Goal: Task Accomplishment & Management: Use online tool/utility

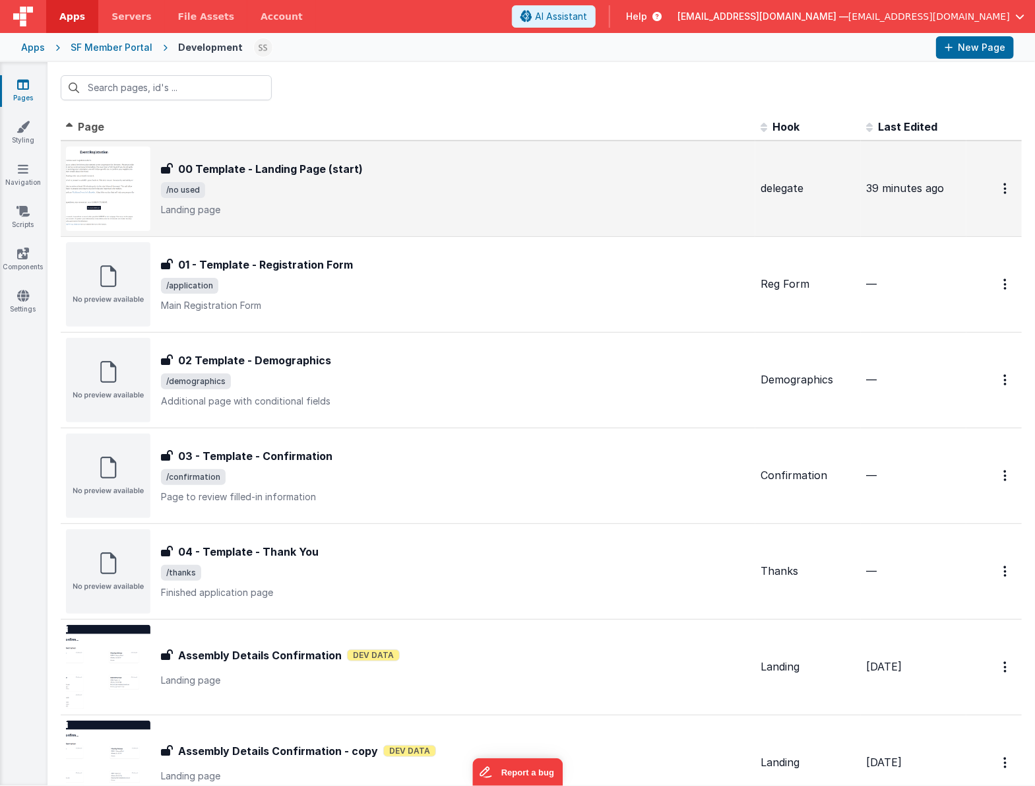
click at [350, 193] on span "/no used" at bounding box center [455, 190] width 589 height 16
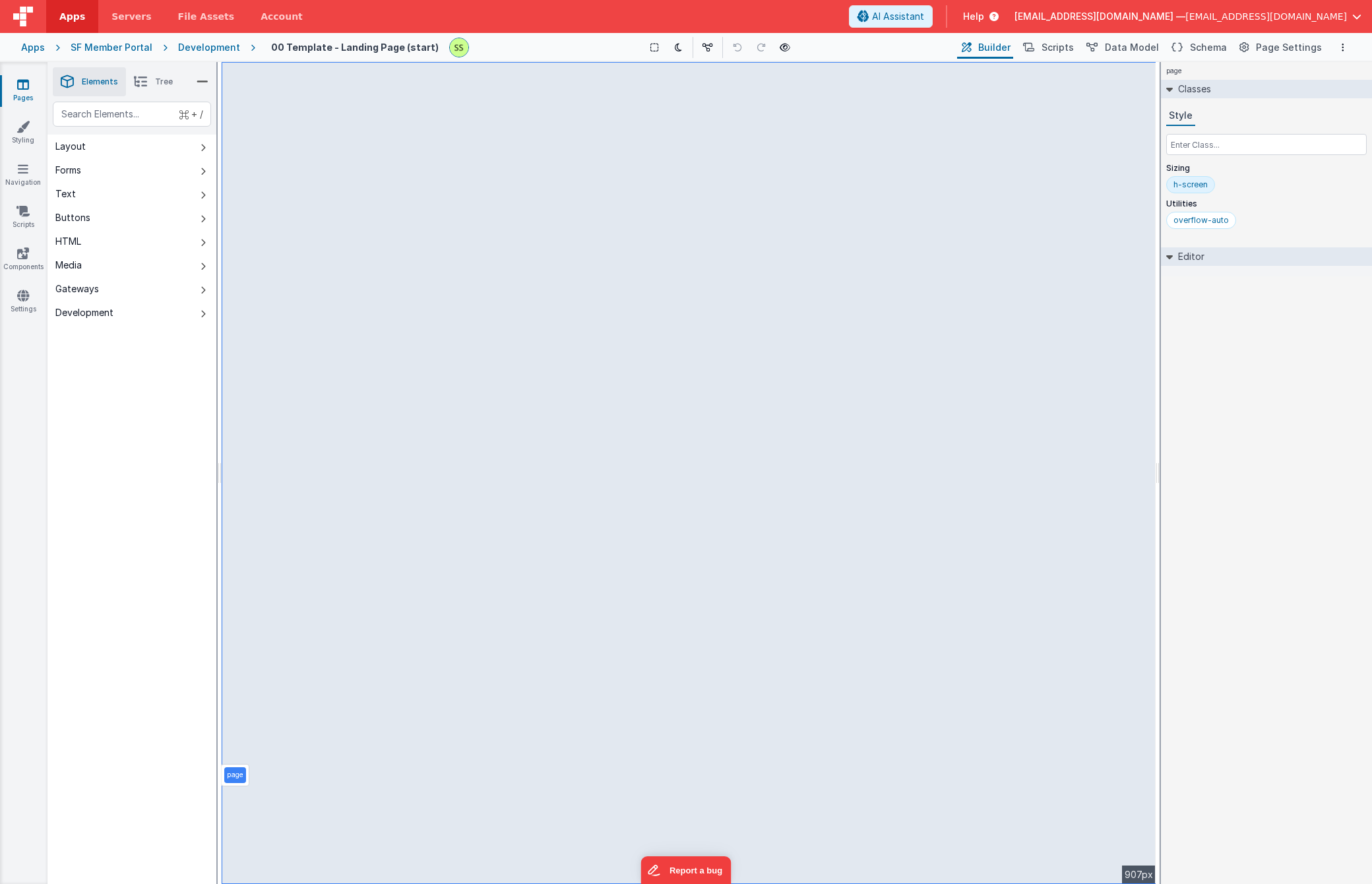
click at [30, 90] on link "Pages" at bounding box center [23, 91] width 48 height 26
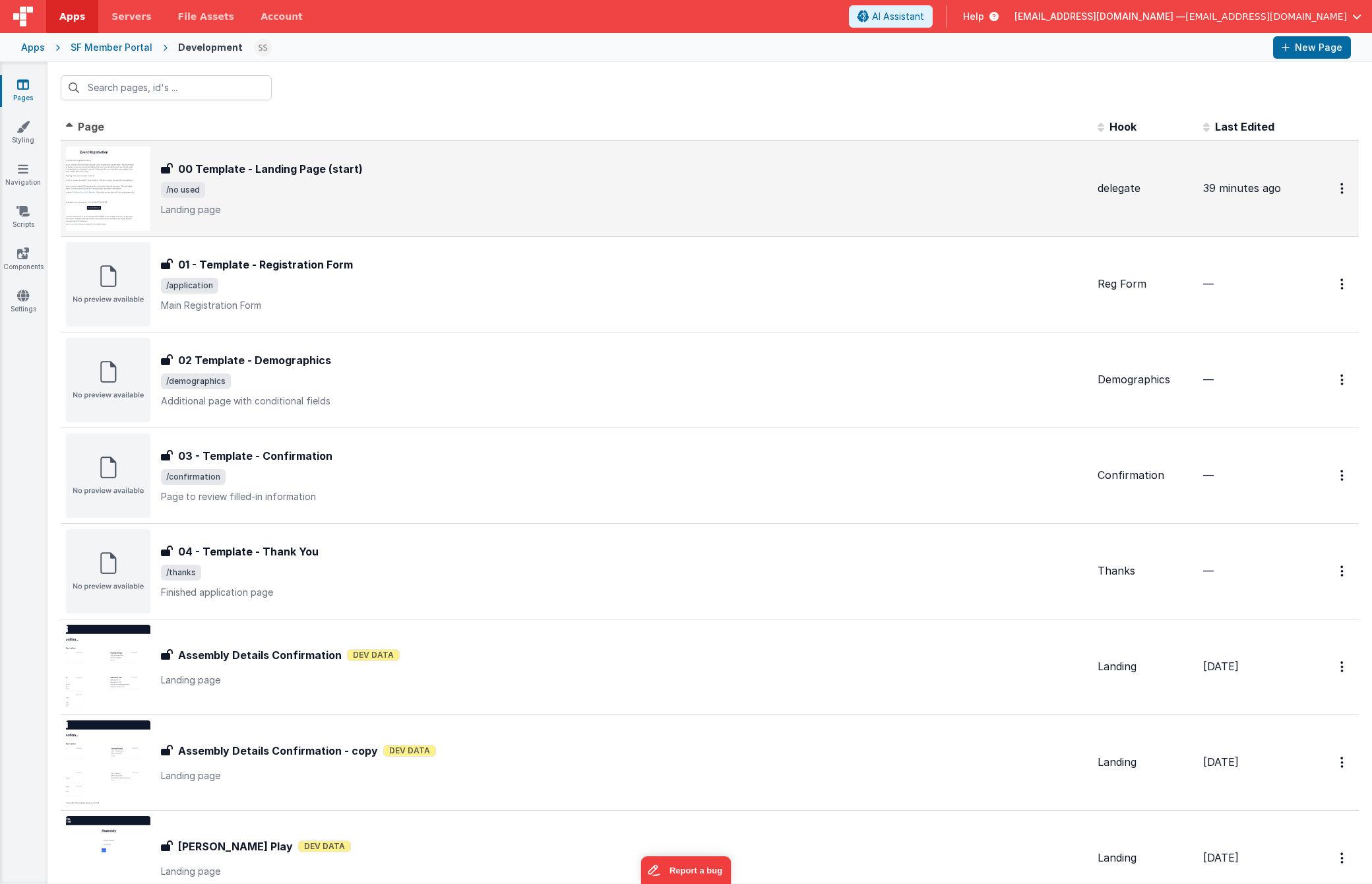
click at [291, 175] on h3 "00 Template - Landing Page (start)" at bounding box center [270, 169] width 185 height 16
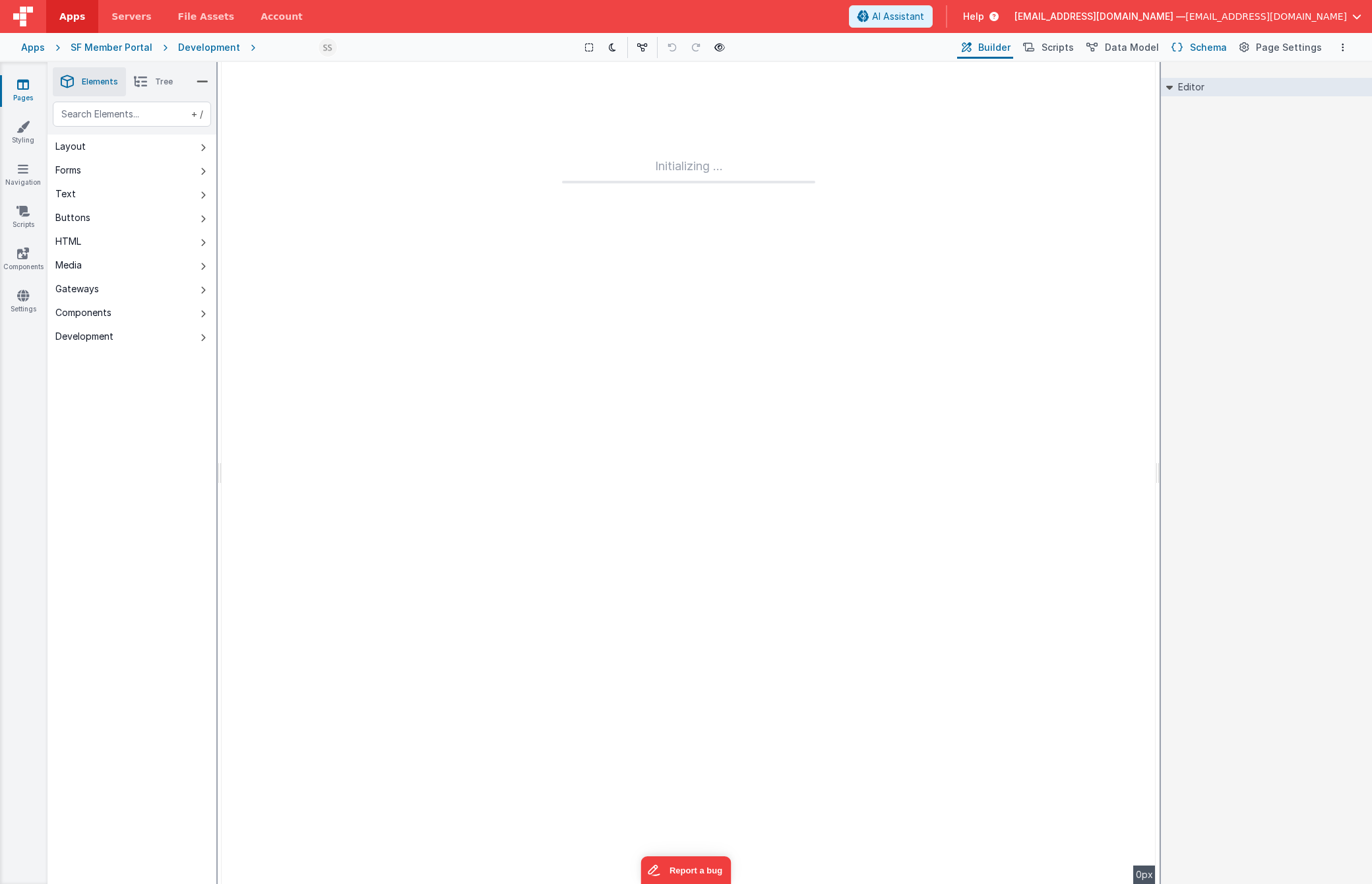
type input "FR_05348642-133D-1940-8DE8-2D9BA8797352"
type textarea "Landing page"
type input "delegate"
checkbox input "false"
click at [1035, 47] on span "Page Settings" at bounding box center [1289, 47] width 66 height 13
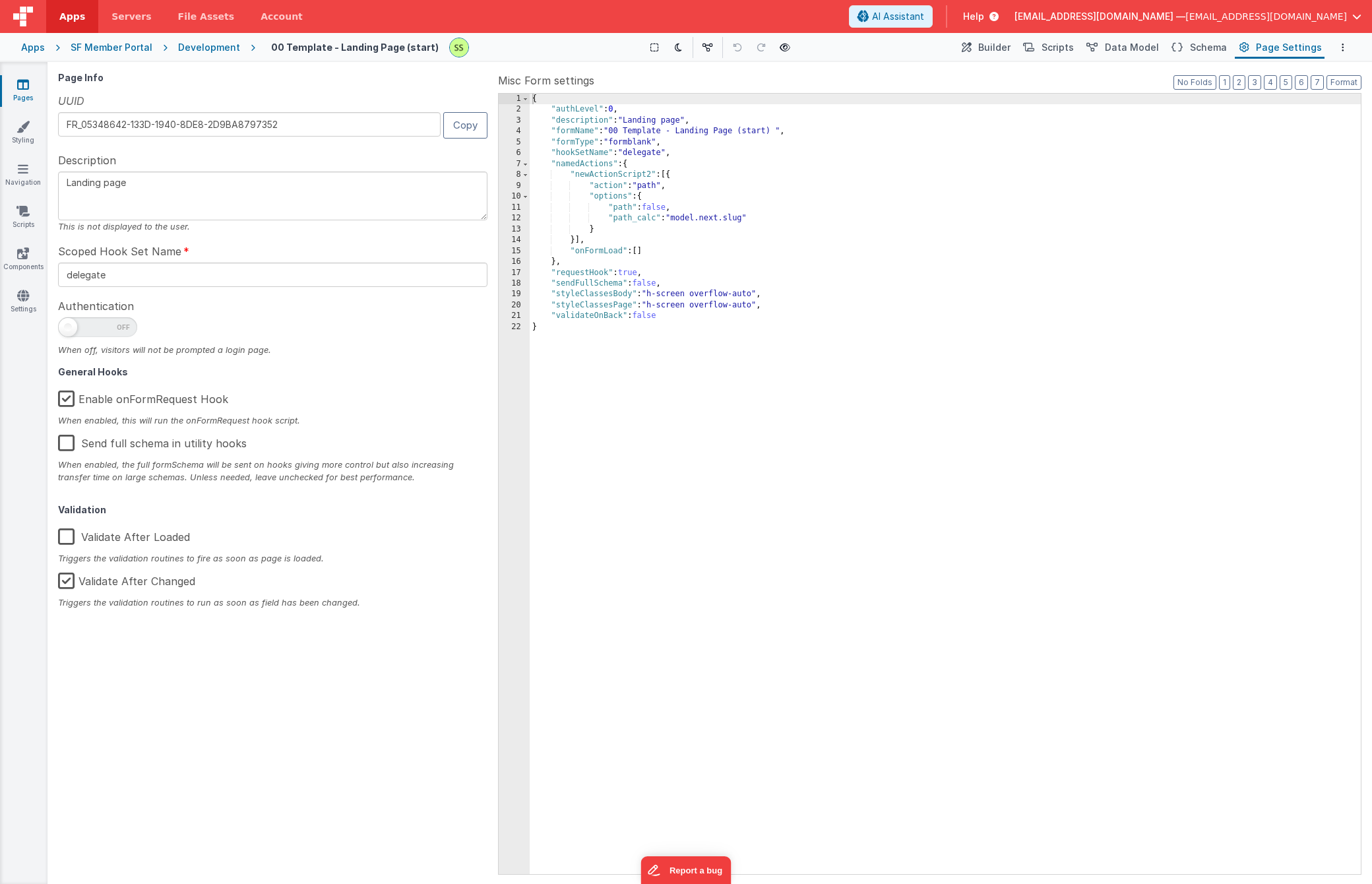
click at [577, 148] on div "{ "authLevel" : 0 , "description" : "Landing page" , "formName" : "00 Template …" at bounding box center [945, 495] width 831 height 803
click at [580, 160] on div "{ "authLevel" : 0 , "description" : "Landing page" , "formName" : "00 Template …" at bounding box center [945, 495] width 831 height 803
click at [580, 160] on div "{ "authLevel" : 0 , "description" : "Landing page" , "formName" : "00 Template …" at bounding box center [945, 484] width 831 height 781
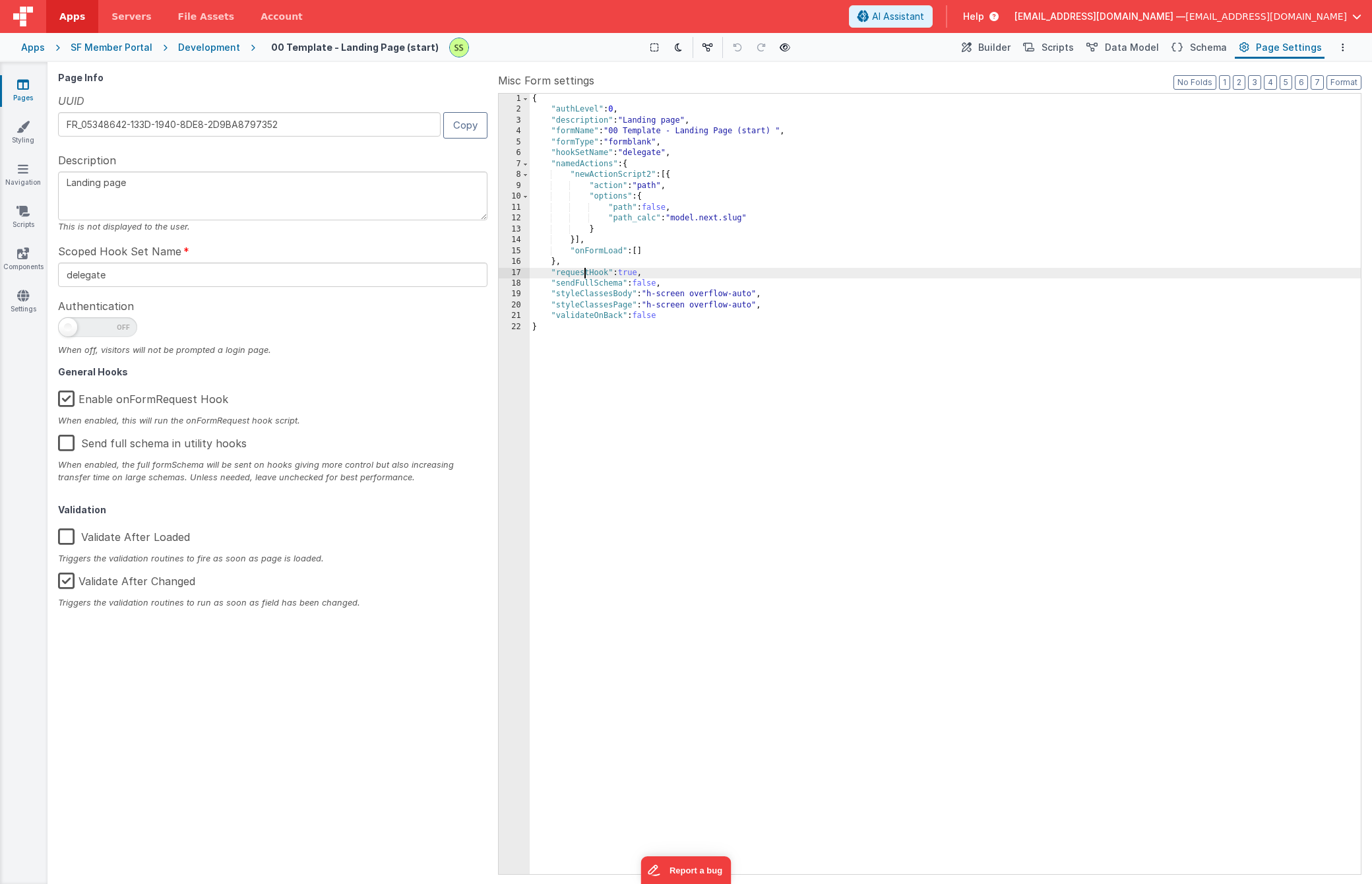
click at [586, 272] on div "{ "authLevel" : 0 , "description" : "Landing page" , "formName" : "00 Template …" at bounding box center [945, 495] width 831 height 803
click at [880, 128] on div "{ "authLevel" : 0 , "description" : "Landing page" , "formName" : "00 Template …" at bounding box center [945, 495] width 831 height 803
click at [810, 395] on div "{ "authLevel" : 0 , "description" : "Landing page" , "formName" : "00 Template …" at bounding box center [945, 495] width 831 height 803
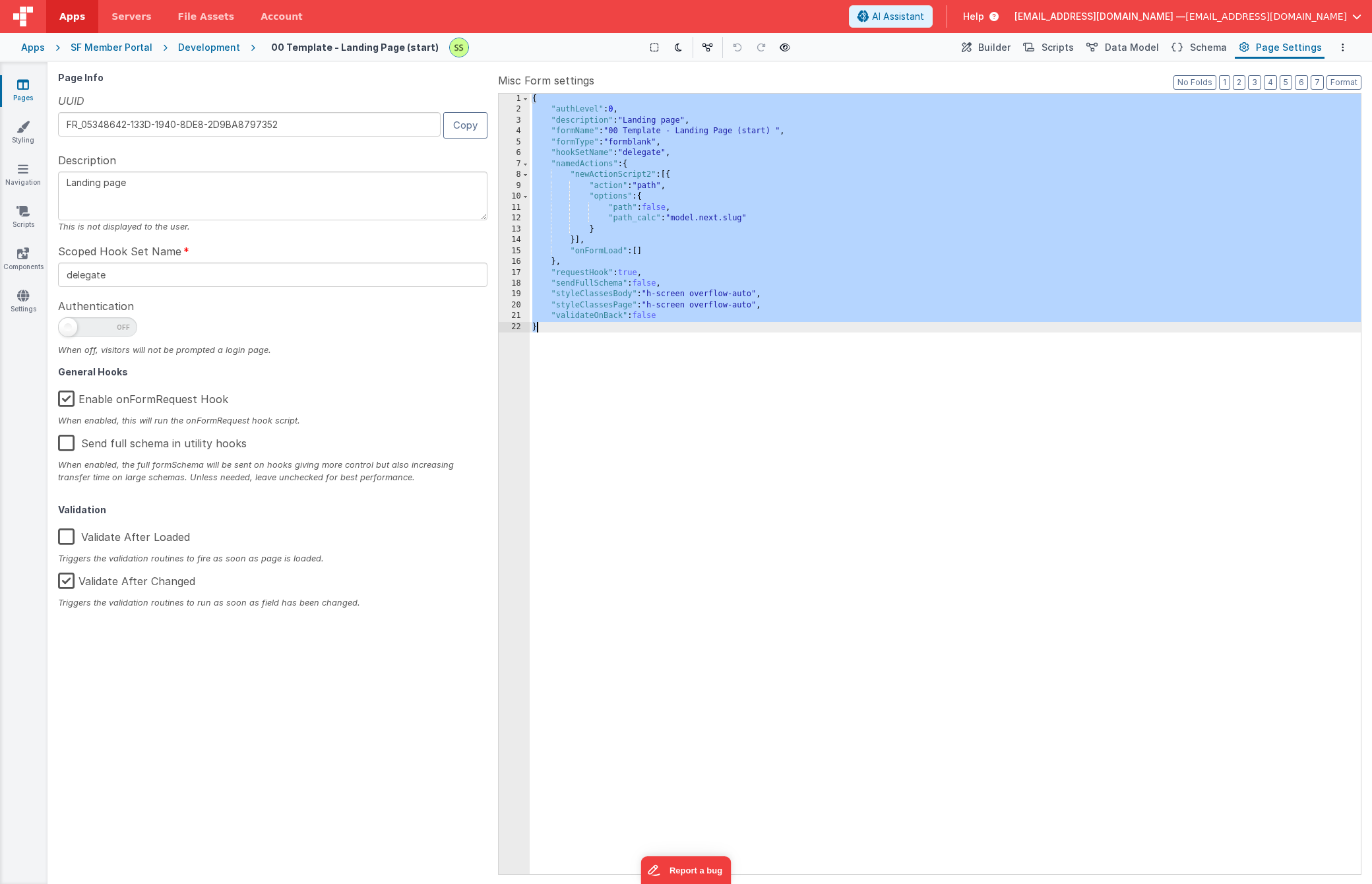
click at [324, 332] on div at bounding box center [273, 330] width 430 height 26
click at [782, 46] on icon at bounding box center [785, 47] width 11 height 9
